Goal: Transaction & Acquisition: Purchase product/service

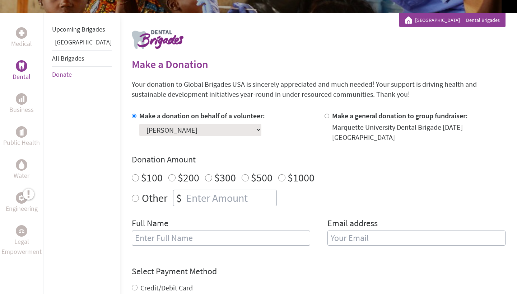
scroll to position [155, 0]
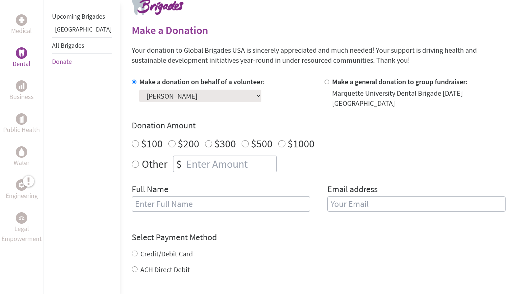
click at [189, 156] on input "number" at bounding box center [231, 164] width 92 height 16
radio input "true"
type input "250"
click at [251, 106] on div "Make a donation on behalf of a volunteer: Select a volunteer... [PERSON_NAME] […" at bounding box center [319, 149] width 374 height 144
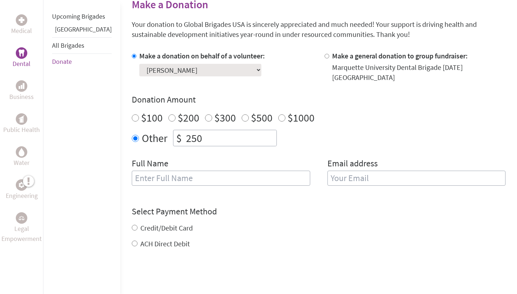
scroll to position [184, 0]
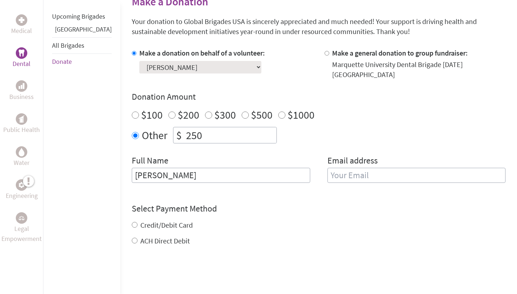
type input "[PERSON_NAME]"
type input "[PERSON_NAME][EMAIL_ADDRESS][PERSON_NAME][DOMAIN_NAME]"
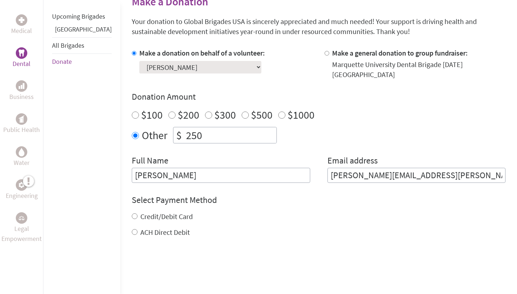
click at [386, 92] on h4 "Donation Amount" at bounding box center [319, 96] width 374 height 11
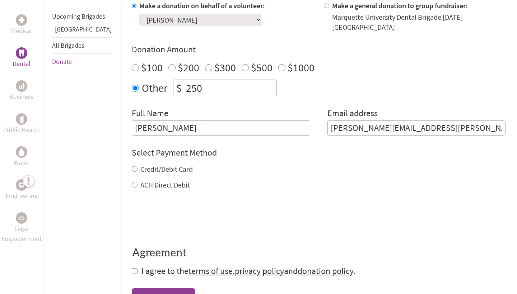
scroll to position [233, 0]
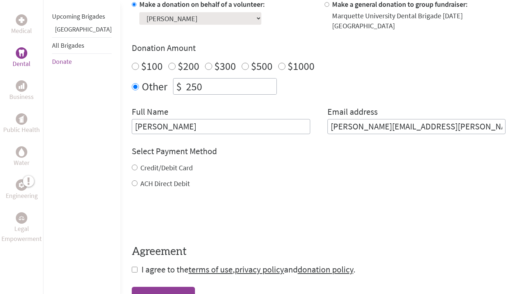
click at [140, 163] on label "Credit/Debit Card" at bounding box center [166, 167] width 52 height 9
click at [132, 165] on input "Credit/Debit Card" at bounding box center [135, 168] width 6 height 6
radio input "true"
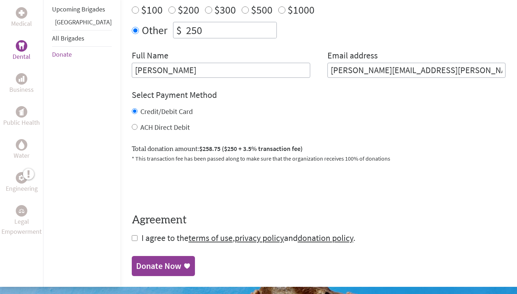
scroll to position [317, 0]
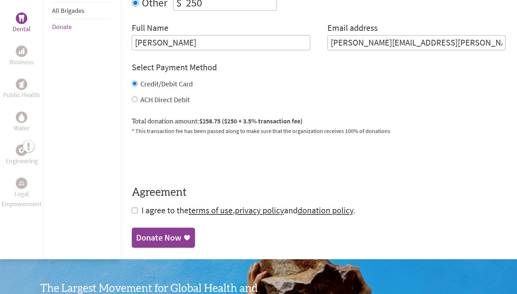
click at [141, 206] on span "I agree to the terms of use , privacy policy and donation policy ." at bounding box center [248, 210] width 214 height 11
click at [132, 208] on input "checkbox" at bounding box center [135, 211] width 6 height 6
checkbox input "true"
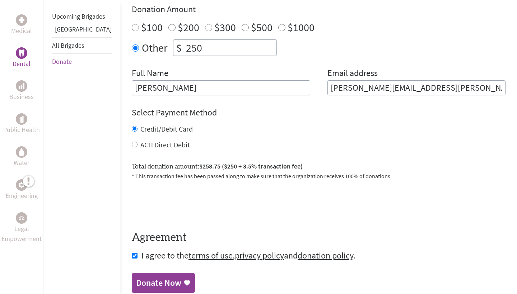
scroll to position [375, 0]
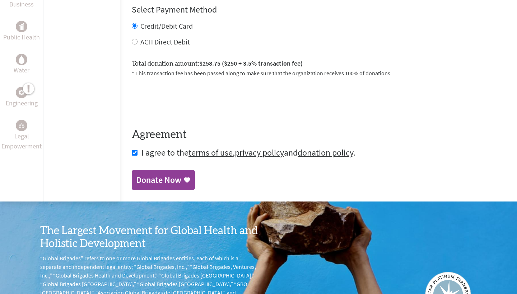
click at [132, 39] on input "ACH Direct Debit" at bounding box center [135, 42] width 6 height 6
radio input "true"
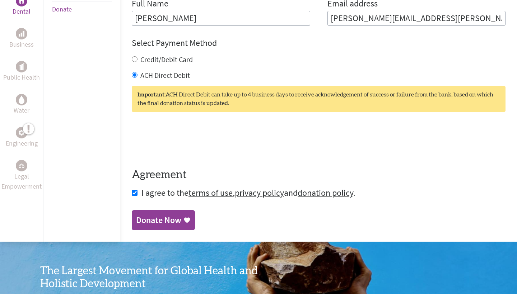
scroll to position [340, 0]
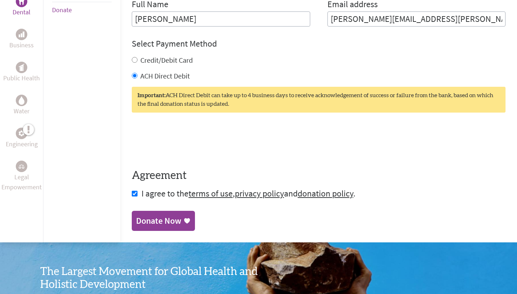
click at [151, 56] on label "Credit/Debit Card" at bounding box center [166, 60] width 52 height 9
click at [138, 57] on input "Credit/Debit Card" at bounding box center [135, 60] width 6 height 6
radio input "true"
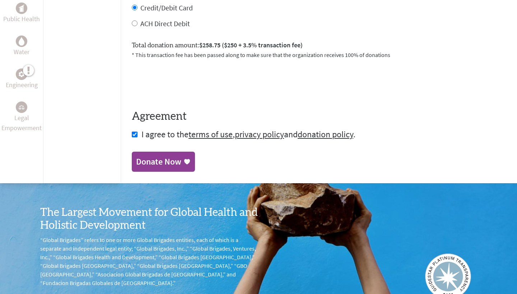
scroll to position [393, 0]
click at [154, 157] on div "Donate Now" at bounding box center [158, 162] width 45 height 11
